Goal: Feedback & Contribution: Submit feedback/report problem

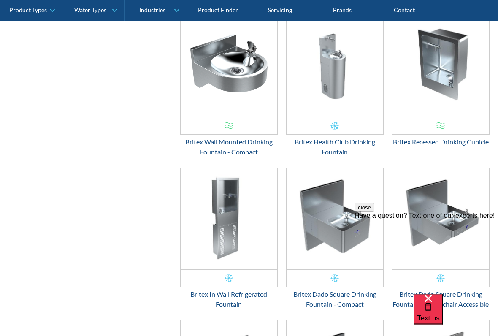
scroll to position [471, 0]
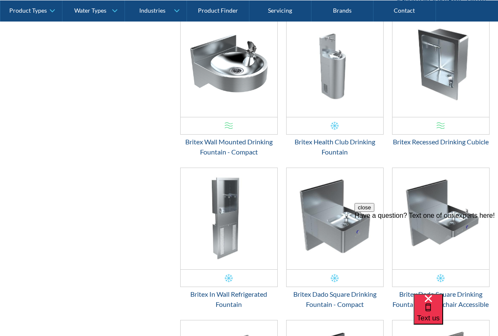
click at [461, 117] on img "Email Form 3" at bounding box center [440, 66] width 97 height 101
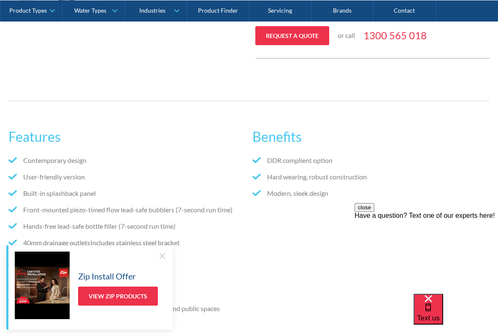
scroll to position [417, 0]
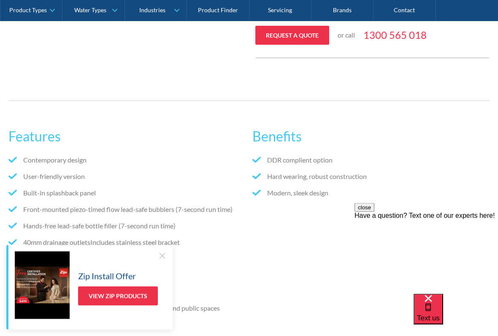
click at [456, 219] on div "Have a question? Text one of our experts here!" at bounding box center [425, 215] width 143 height 8
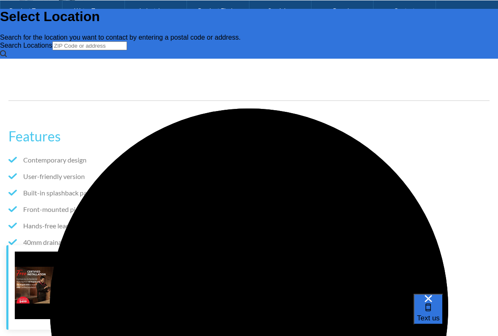
scroll to position [0, 0]
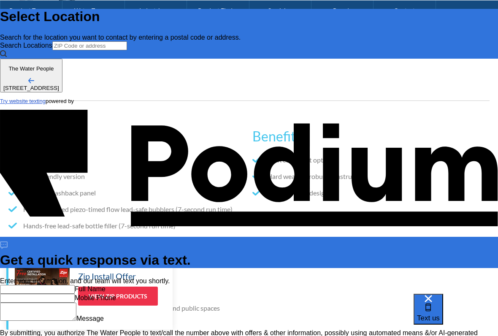
click at [75, 283] on input "text" at bounding box center [37, 289] width 75 height 9
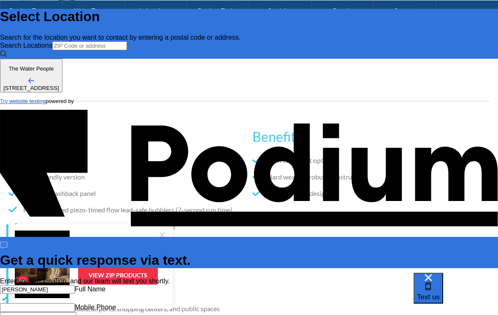
type input "Lindsay T"
click at [75, 283] on Phone "Mobile Phone" at bounding box center [37, 307] width 75 height 9
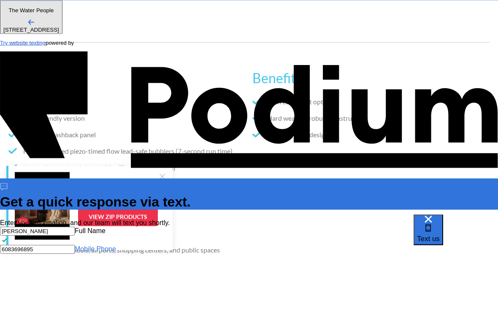
type Phone "6083696895"
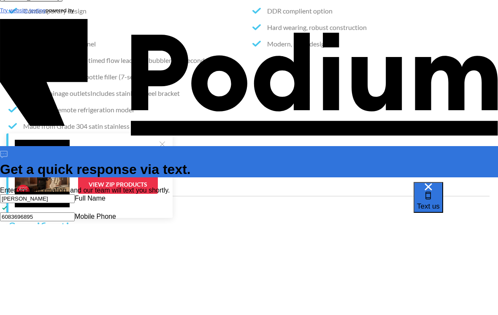
type textarea "x"
type textarea "Us"
type textarea "x"
type textarea "USA"
type textarea "x"
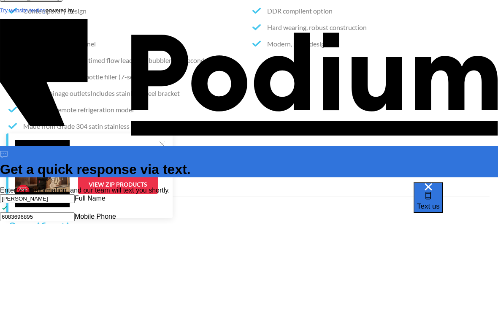
type textarea "USA n"
type textarea "x"
type textarea "USA ne"
type textarea "x"
type textarea "USA new"
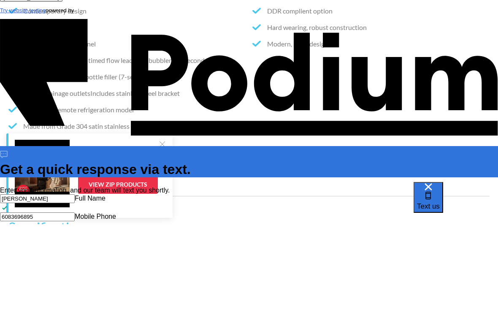
type textarea "x"
type textarea "USA new bu"
type textarea "x"
type textarea "USA new bui"
type textarea "x"
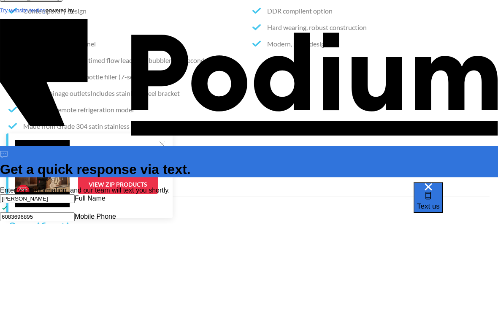
type textarea "USA new build"
type textarea "x"
type textarea "USA new build w"
type textarea "x"
type textarea "USA new build wa"
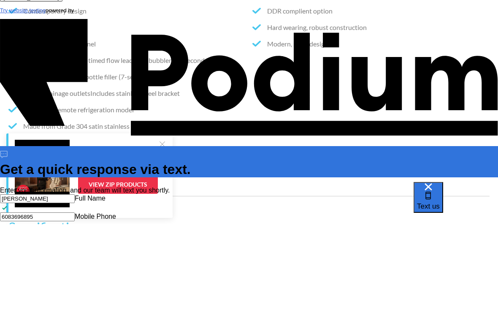
type textarea "x"
type textarea "USA new build want"
type textarea "x"
type textarea "USA new build want"
type textarea "USA new build want o"
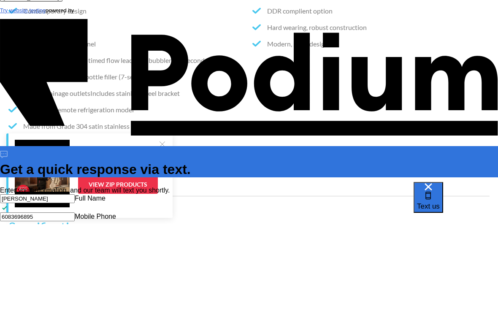
type textarea "x"
type textarea "USA new build want ome"
type textarea "x"
type textarea "USA new build want omemf"
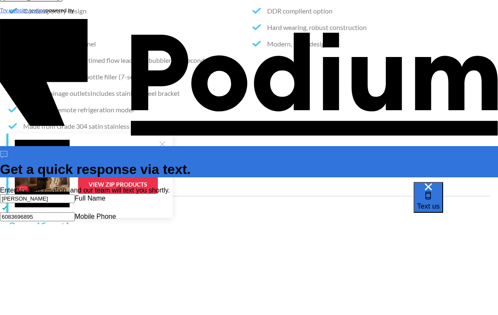
type textarea "USA new build want omemfor"
type textarea "x"
type textarea "USA new build want one for"
type textarea "x"
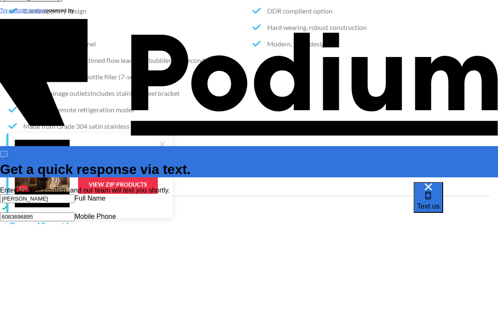
type textarea "USA new build want one for r"
type textarea "USA new build want one for re"
type textarea "x"
type textarea "USA new build want one for resid"
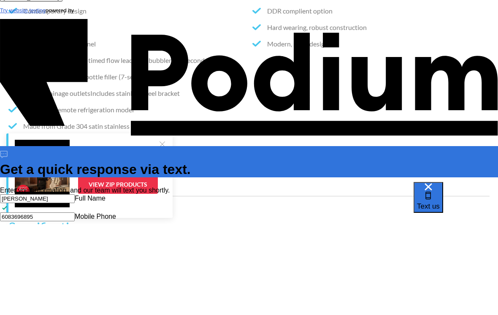
type textarea "x"
type textarea "USA new build want one for Reid t"
type textarea "x"
type textarea "USA new build want one for Reid tk"
type textarea "x"
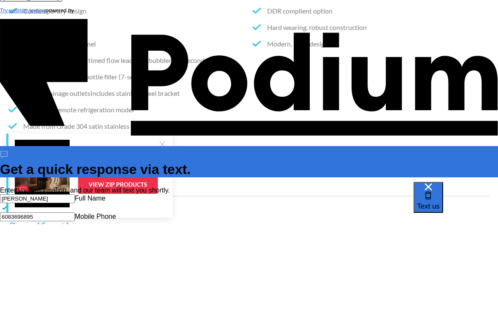
type textarea "USA new build want one for Reid this,"
type textarea "x"
type textarea "USA new build want one for Reid thi"
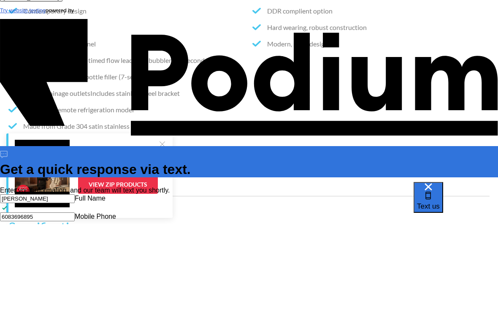
type textarea "x"
type textarea "USA new build want one for Reid th"
type textarea "x"
type textarea "USA new build want one for Reid"
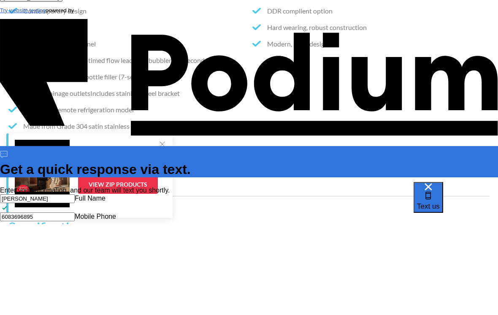
type textarea "x"
type textarea "USA new build want one for Rei"
type textarea "USA new build want one for Re"
type textarea "x"
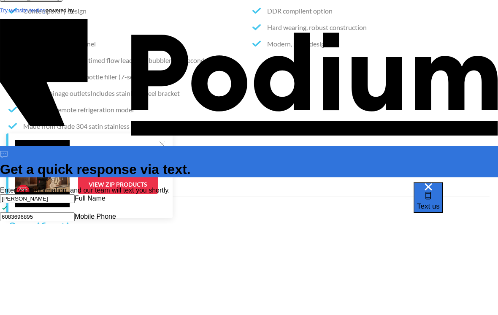
type textarea "USA new build want one for"
type textarea "x"
type textarea "USA new build want one for i"
type textarea "x"
type textarea "USA new build want one for im"
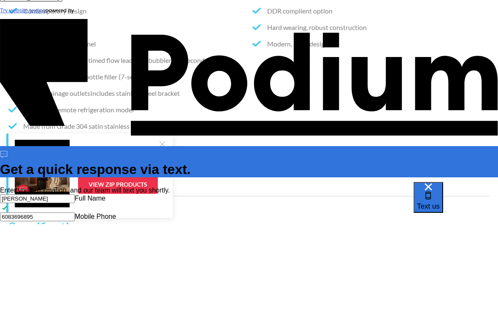
type textarea "x"
type textarea "USA new build want one for imsid"
type textarea "x"
type textarea "USA new build want one for imside"
type textarea "x"
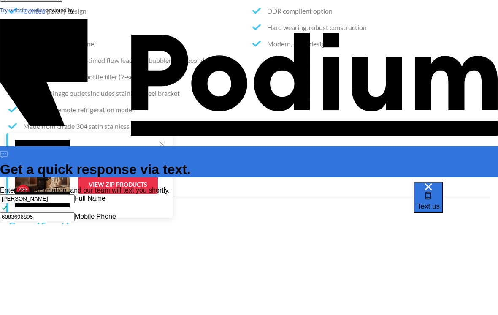
type textarea "USA new build want one for inside"
type textarea "x"
type textarea "USA new build want one for inside. Ew"
type textarea "x"
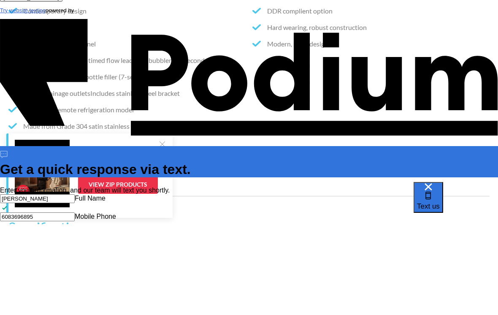
type textarea "USA new build want one for inside. Ew"
type textarea "x"
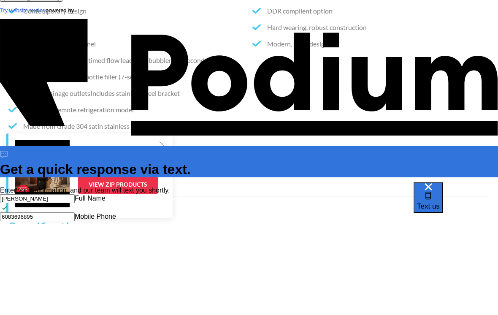
scroll to position [5, 0]
type textarea "USA new build want one for inside."
type textarea "x"
type textarea "USA new build want one for inside. Ne"
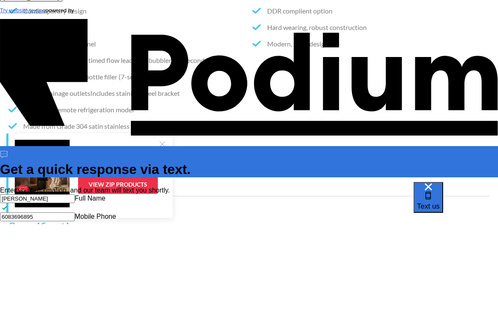
type textarea "x"
type textarea "USA new build want one for inside. New"
type textarea "x"
type textarea "USA new build want one for inside. New"
type textarea "x"
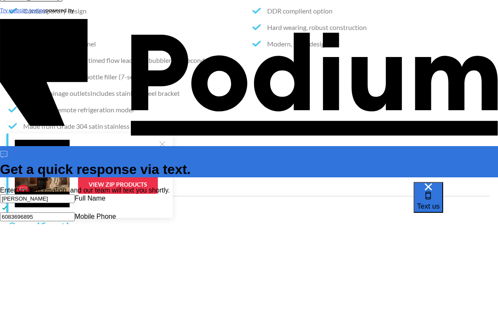
type textarea "USA new build want one for inside. New h"
type textarea "x"
type textarea "USA new build want one for inside. New hom"
type textarea "x"
type textarea "USA new build want one for inside. New home"
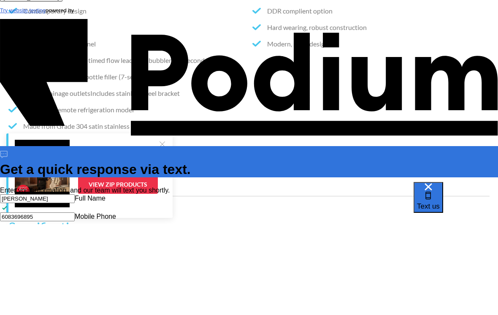
type textarea "x"
type textarea "USA new build want one for inside. New home"
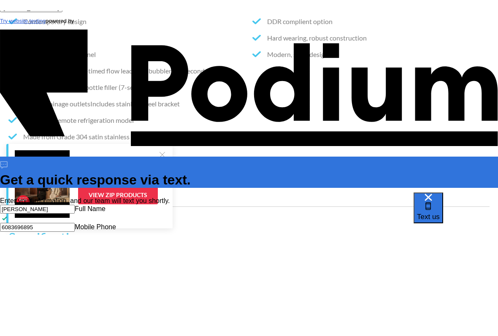
scroll to position [566, 0]
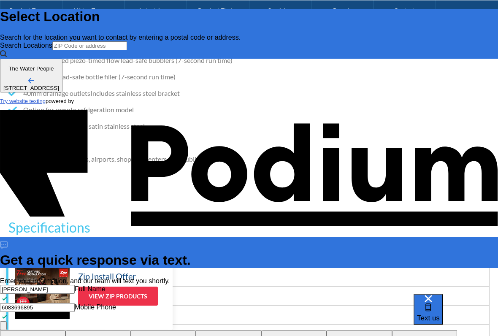
type textarea "x"
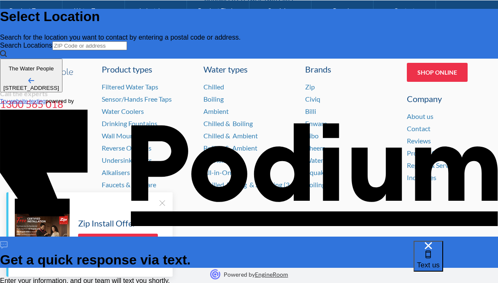
scroll to position [1425, 0]
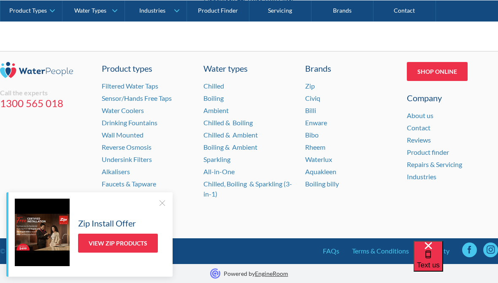
click at [459, 78] on link "Shop Online" at bounding box center [437, 71] width 61 height 19
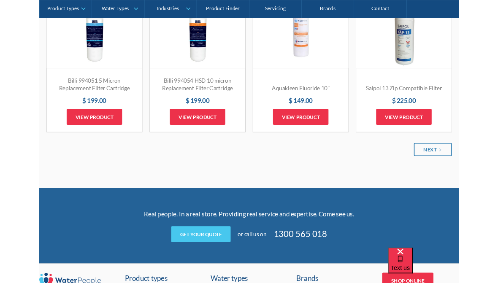
scroll to position [1052, 0]
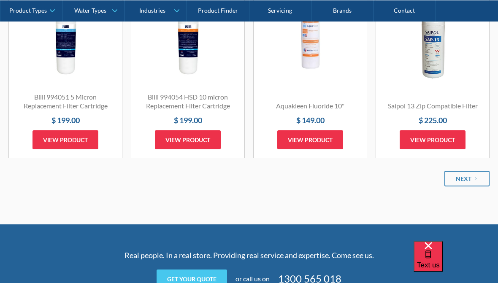
click at [457, 154] on div "Saipol 13 Zip Compatible Filter $ 225.00 View product" at bounding box center [432, 125] width 113 height 65
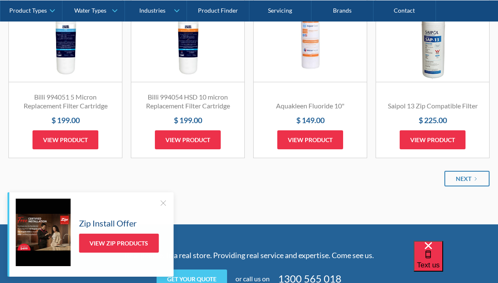
click at [482, 178] on link "Next" at bounding box center [466, 179] width 45 height 16
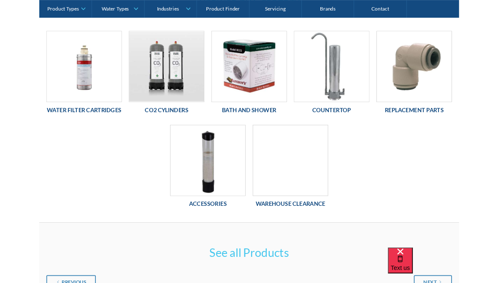
scroll to position [187, 0]
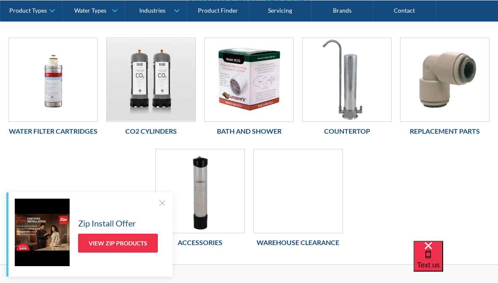
click at [310, 197] on div at bounding box center [297, 191] width 89 height 84
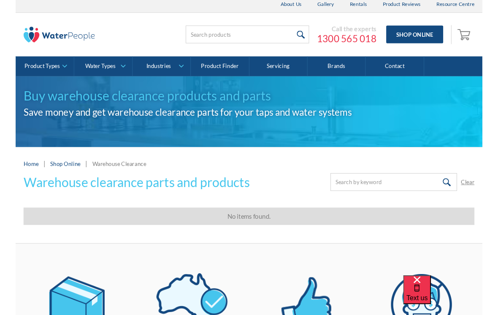
scroll to position [4, 0]
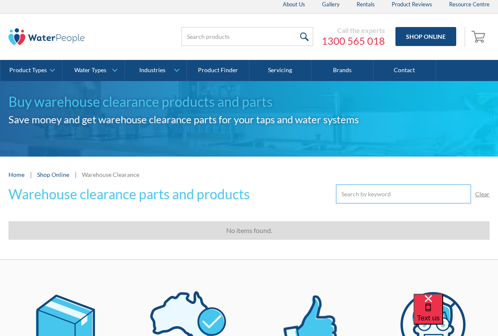
click at [385, 202] on input "Email Form" at bounding box center [403, 193] width 135 height 19
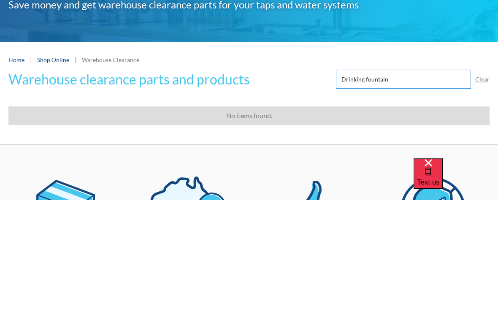
type input "Drinking fountain"
click input "Submit" at bounding box center [0, 0] width 0 height 0
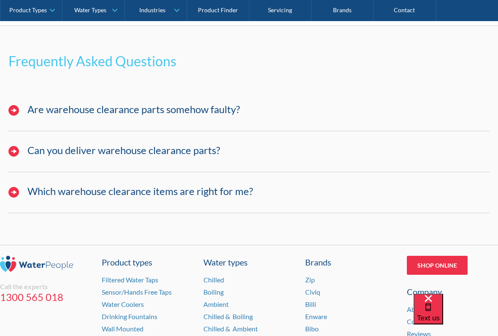
scroll to position [659, 0]
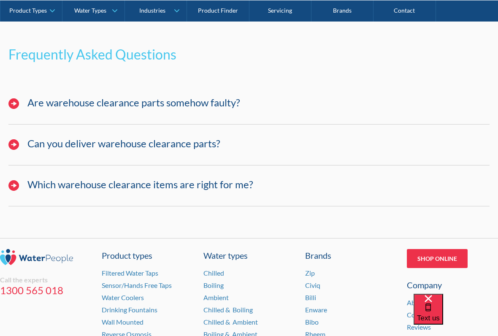
click at [152, 283] on link "Drinking Fountains" at bounding box center [130, 309] width 56 height 8
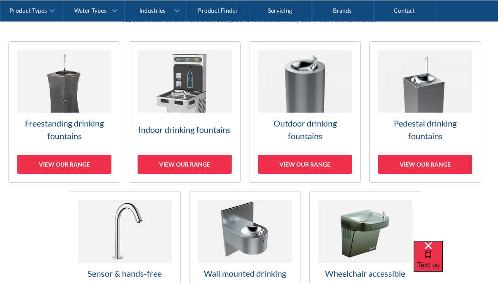
scroll to position [235, 0]
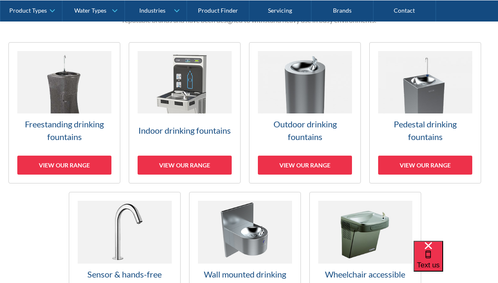
click at [194, 161] on div "View our range" at bounding box center [185, 165] width 94 height 19
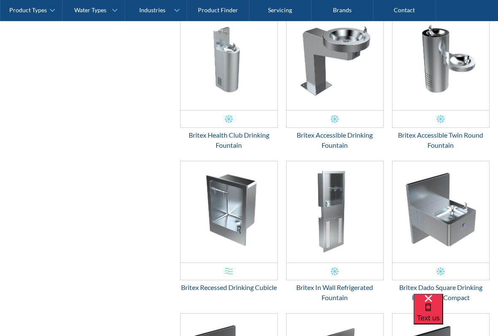
scroll to position [858, 0]
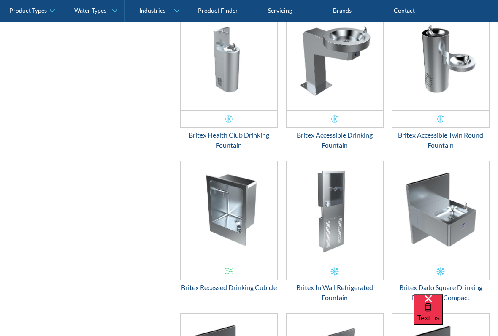
click at [254, 242] on img "Email Form 3" at bounding box center [229, 211] width 97 height 101
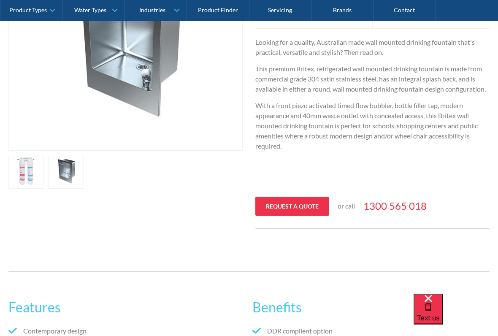
scroll to position [246, 0]
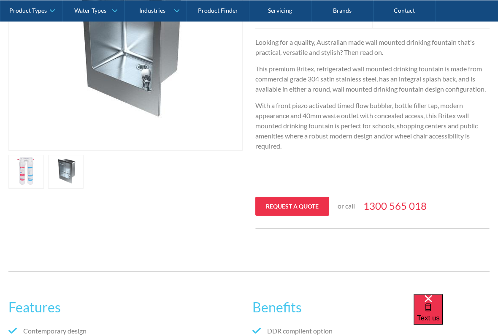
click at [314, 210] on link "Request a quote" at bounding box center [292, 206] width 74 height 19
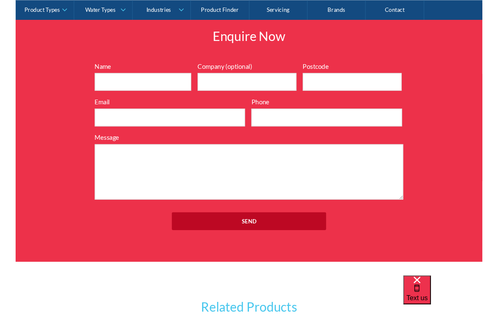
scroll to position [953, 0]
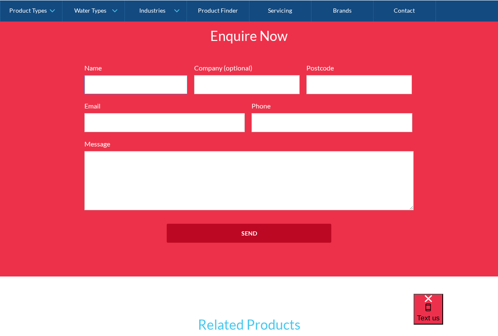
click at [143, 82] on input "Name" at bounding box center [135, 84] width 103 height 19
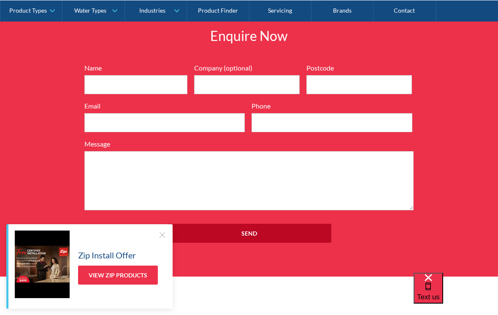
type input "Lindsay Thompson"
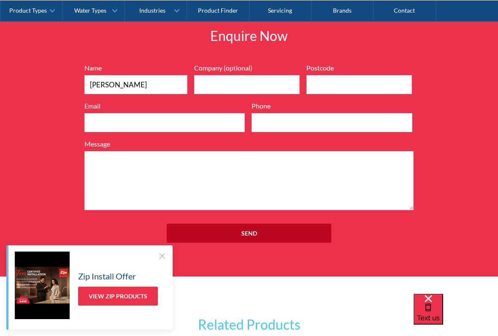
type input "53546"
type input "linthomp07@gmail.com"
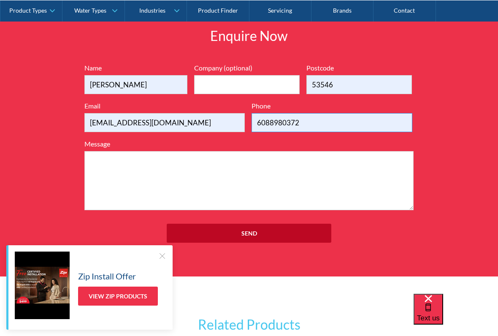
click at [308, 122] on input "6088980372" at bounding box center [331, 122] width 160 height 19
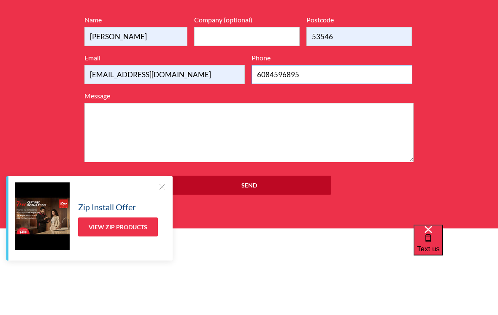
type input "6084596895"
click at [335, 151] on textarea "Message" at bounding box center [248, 180] width 329 height 59
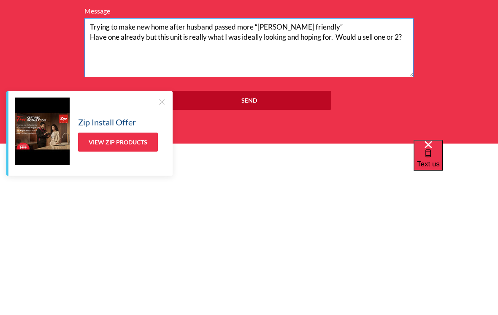
type textarea "Trying to make new home after husband passed more “Lindsay friendly” Have one a…"
click at [311, 224] on input "Send" at bounding box center [249, 233] width 165 height 19
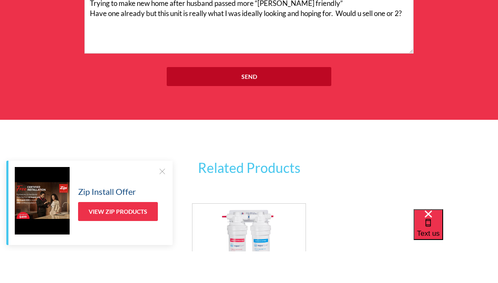
scroll to position [1110, 0]
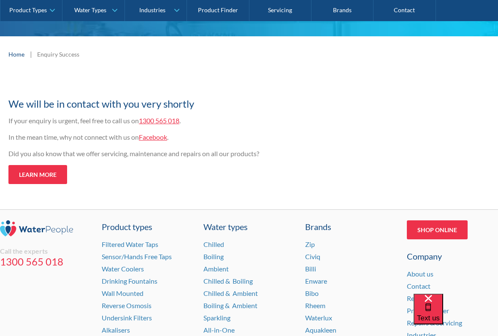
scroll to position [94, 0]
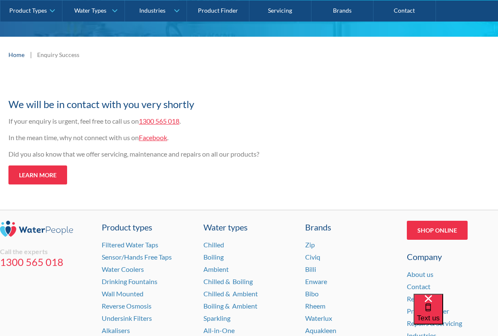
click at [153, 282] on link "Drinking Fountains" at bounding box center [130, 281] width 56 height 8
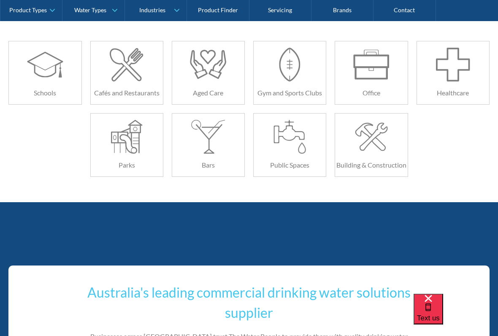
scroll to position [1280, 0]
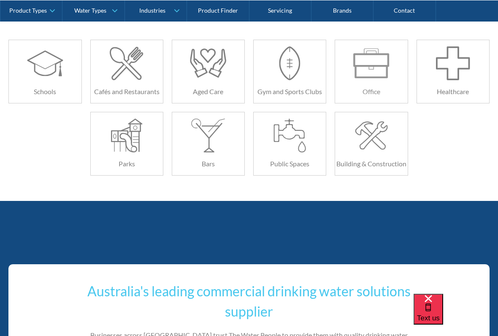
click at [372, 78] on img at bounding box center [371, 63] width 36 height 34
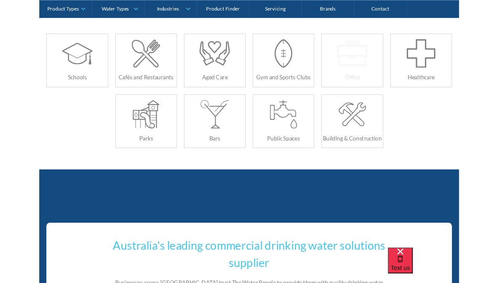
scroll to position [1304, 0]
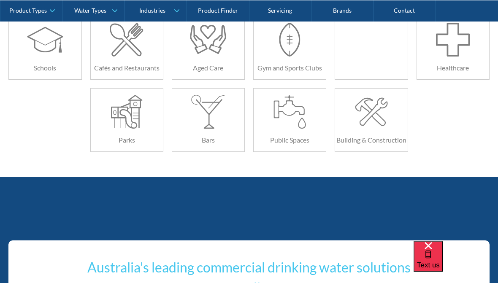
click at [378, 128] on img at bounding box center [371, 112] width 36 height 34
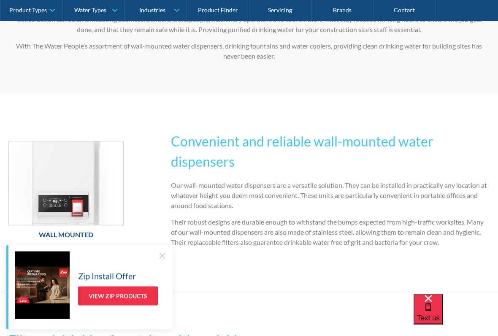
scroll to position [227, 0]
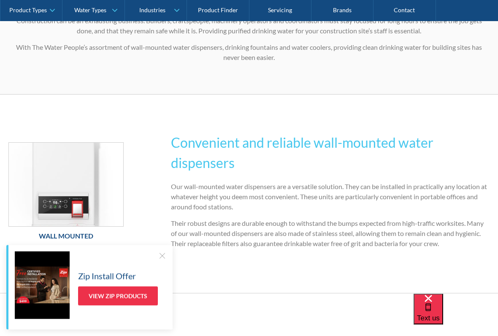
click at [422, 231] on p "Their robust designs are durable enough to withstand the bumps expected from hi…" at bounding box center [330, 234] width 318 height 30
click at [113, 203] on img at bounding box center [66, 185] width 114 height 84
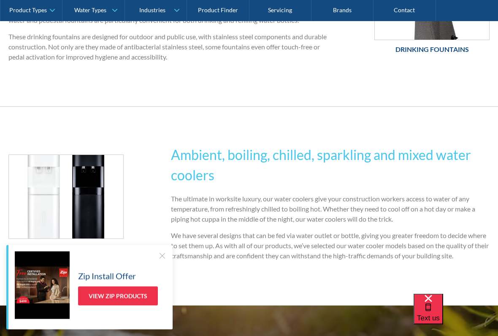
scroll to position [611, 0]
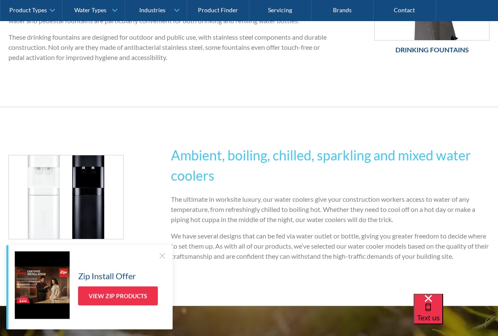
click at [425, 59] on link "Drinking Fountains" at bounding box center [431, 8] width 115 height 103
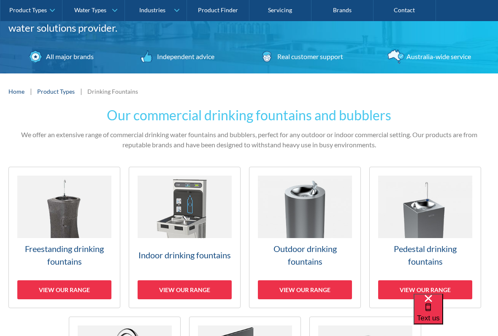
scroll to position [111, 0]
click at [457, 122] on h2 "Our commercial drinking fountains and bubblers" at bounding box center [248, 115] width 481 height 20
click at [202, 250] on h3 "Indoor drinking fountains" at bounding box center [185, 254] width 94 height 13
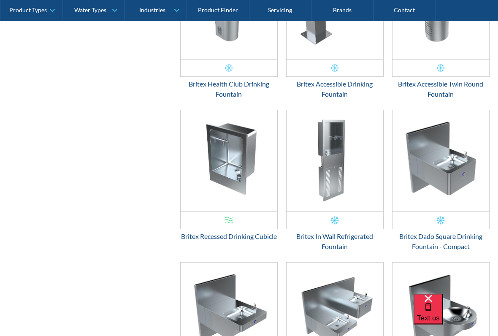
scroll to position [910, 0]
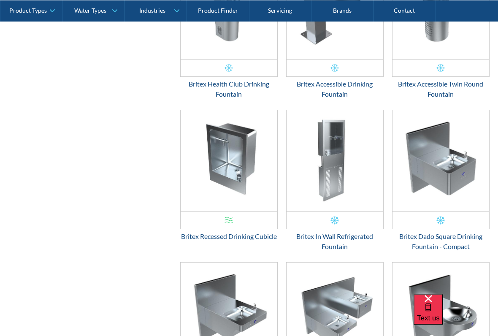
click at [358, 199] on img "Email Form 3" at bounding box center [334, 160] width 97 height 101
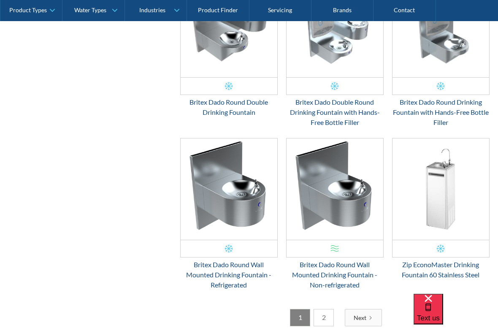
scroll to position [1360, 0]
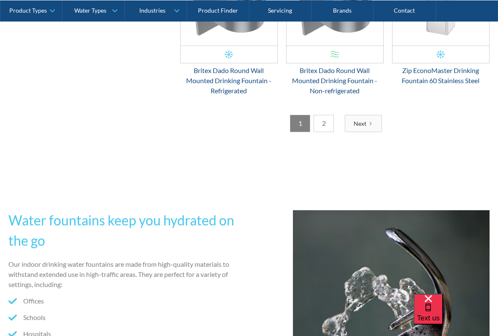
click at [369, 126] on icon "Next Page" at bounding box center [370, 123] width 5 height 5
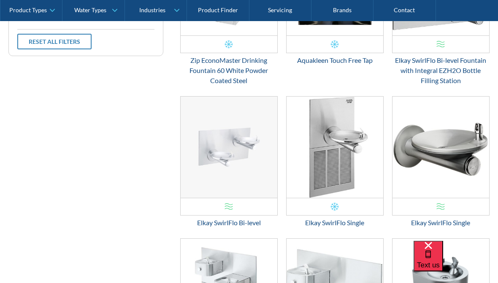
scroll to position [456, 0]
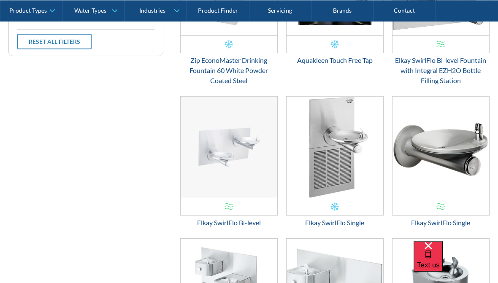
click at [364, 185] on img "Email Form 3" at bounding box center [334, 147] width 97 height 101
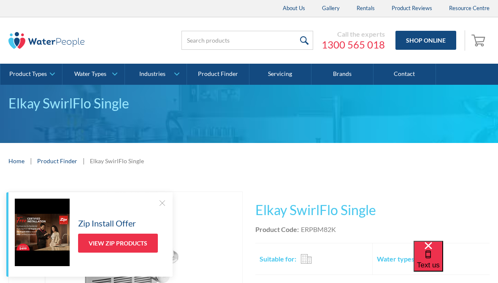
click at [257, 9] on div "About Us Gallery Rentals Product Reviews Resource Centre" at bounding box center [249, 8] width 498 height 17
